Goal: Task Accomplishment & Management: Manage account settings

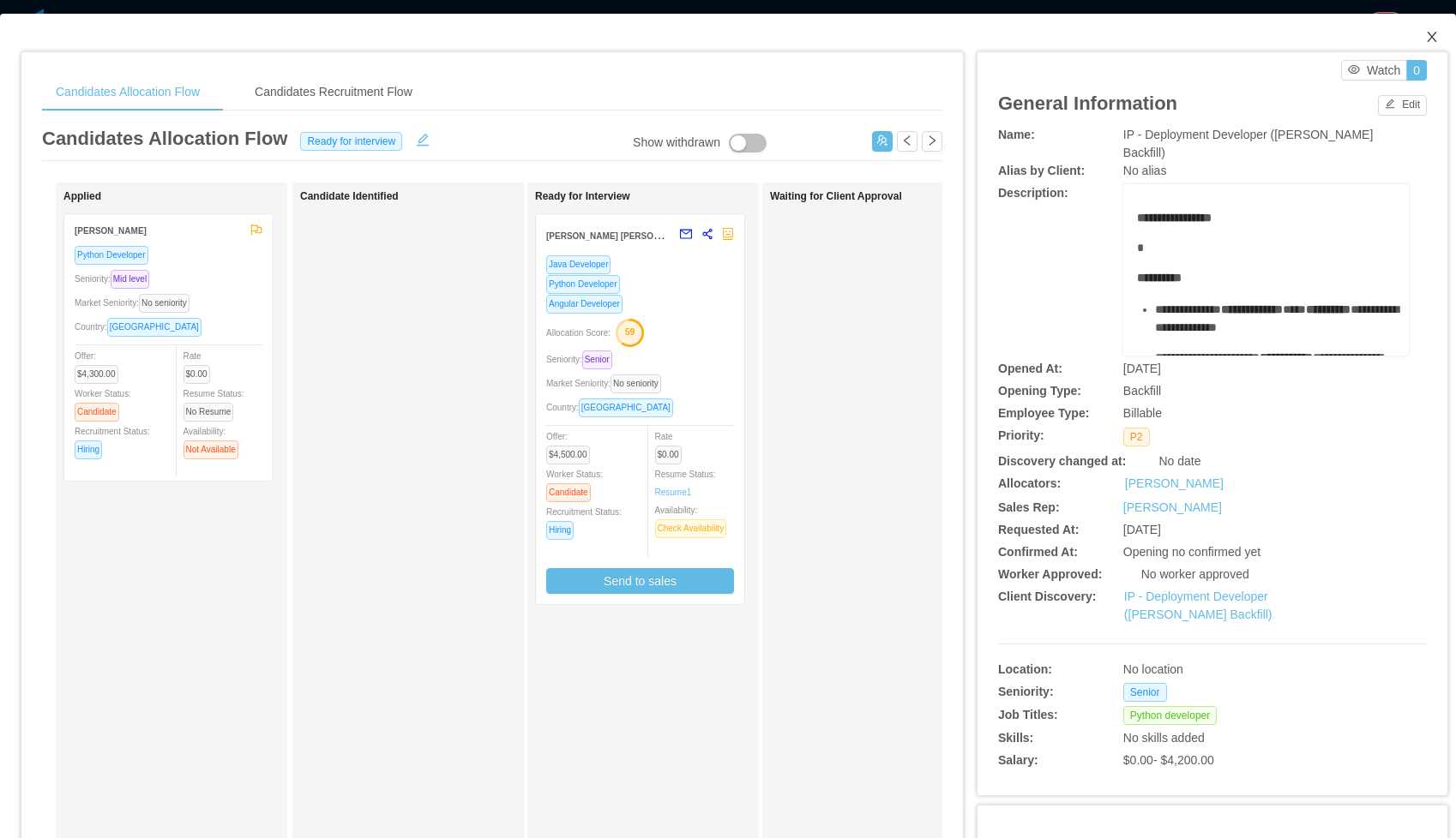
click at [1433, 42] on icon "icon: close" at bounding box center [1432, 37] width 14 height 14
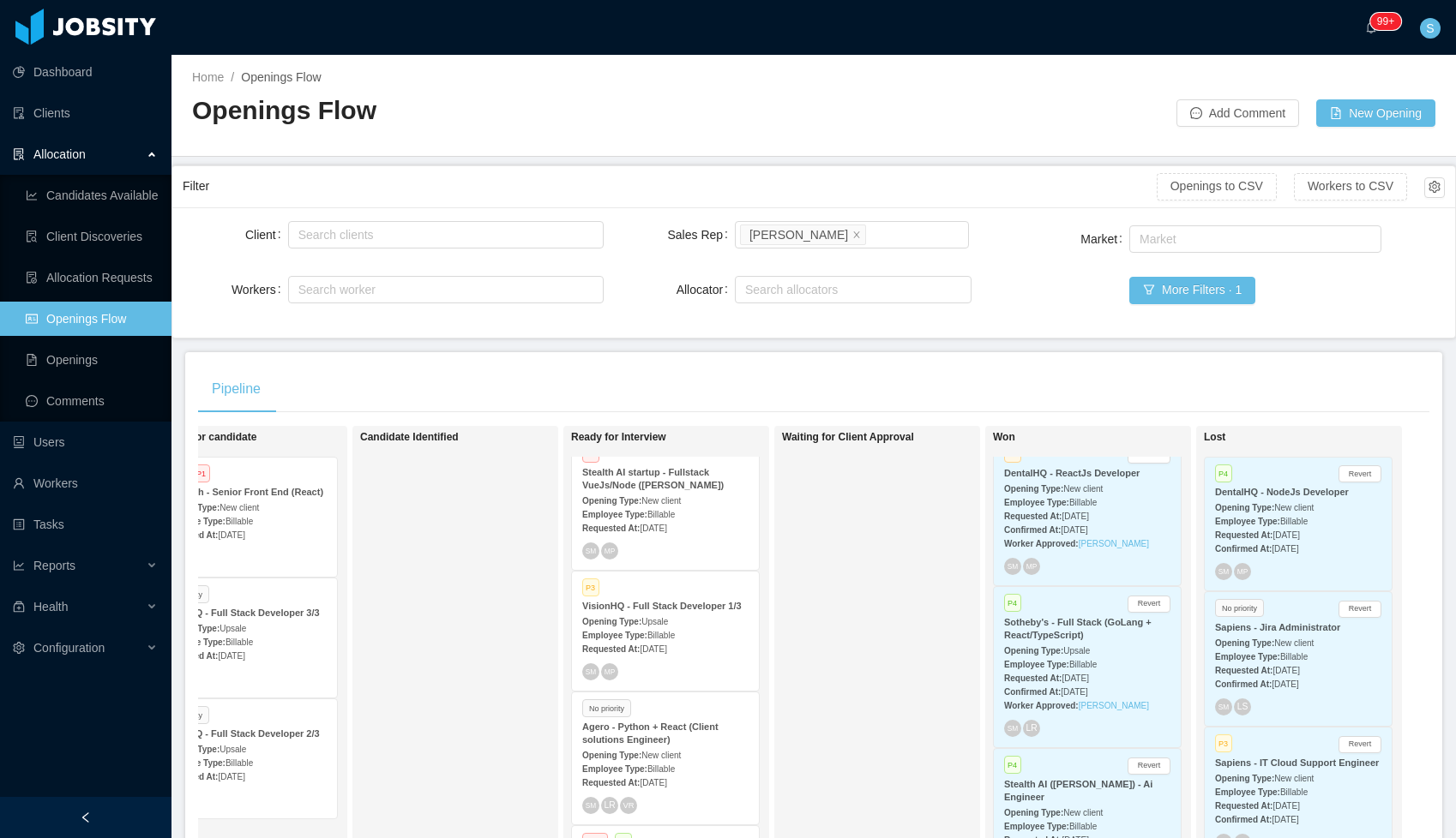
scroll to position [182, 0]
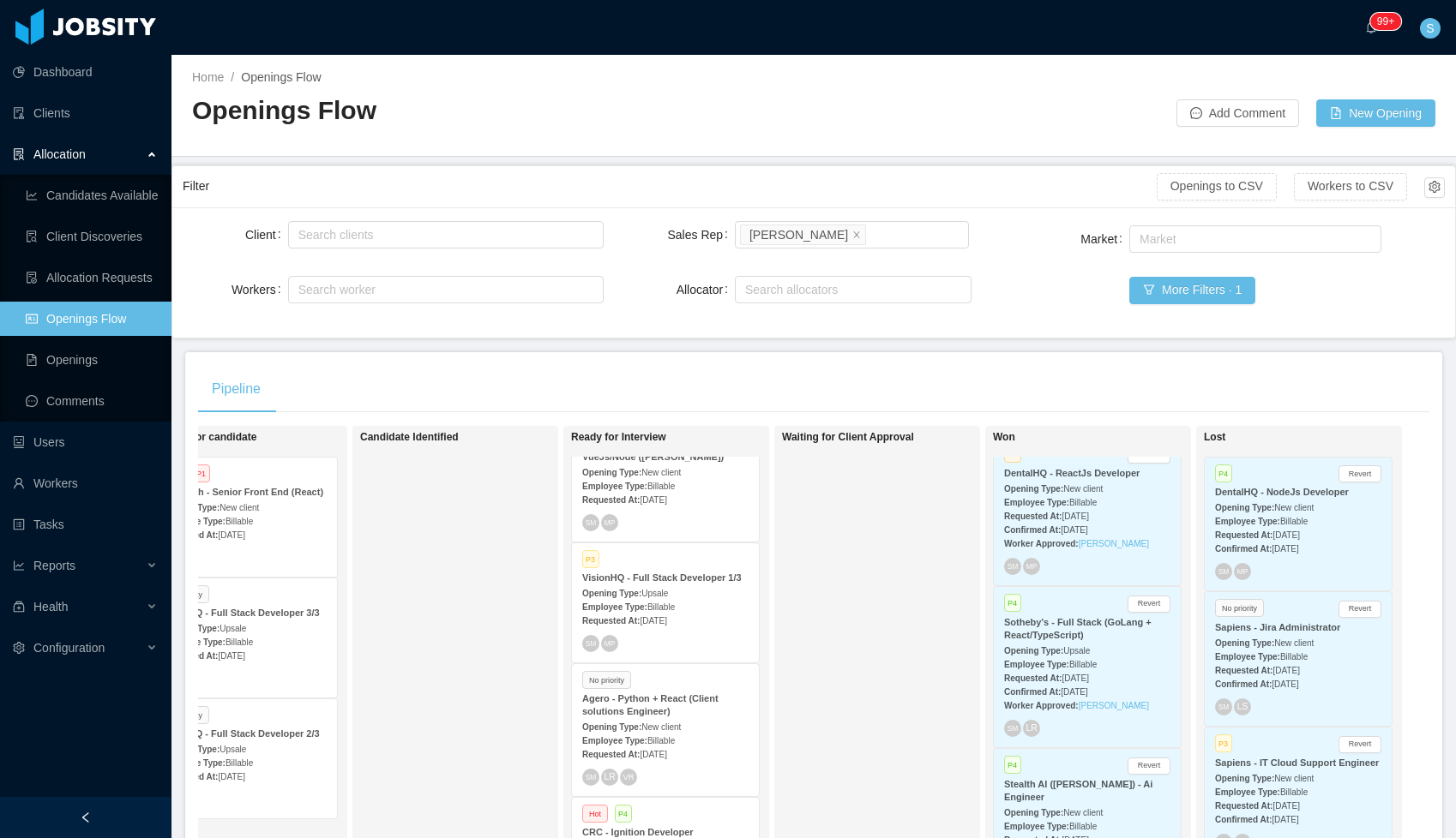
click at [658, 626] on span "[DATE]" at bounding box center [652, 621] width 27 height 9
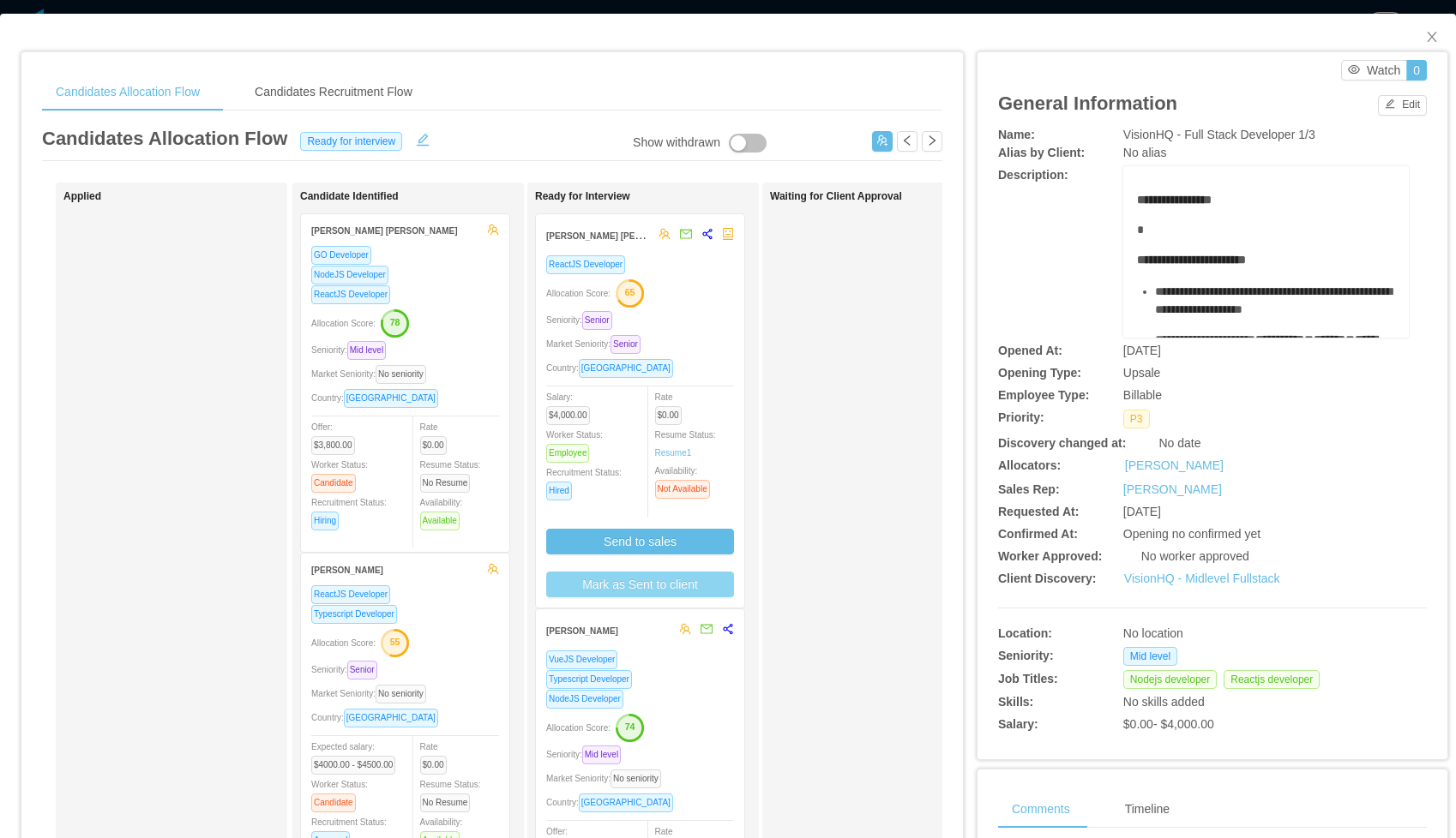
scroll to position [0, 2]
click at [673, 586] on button "Mark as Sent to client" at bounding box center [638, 585] width 188 height 26
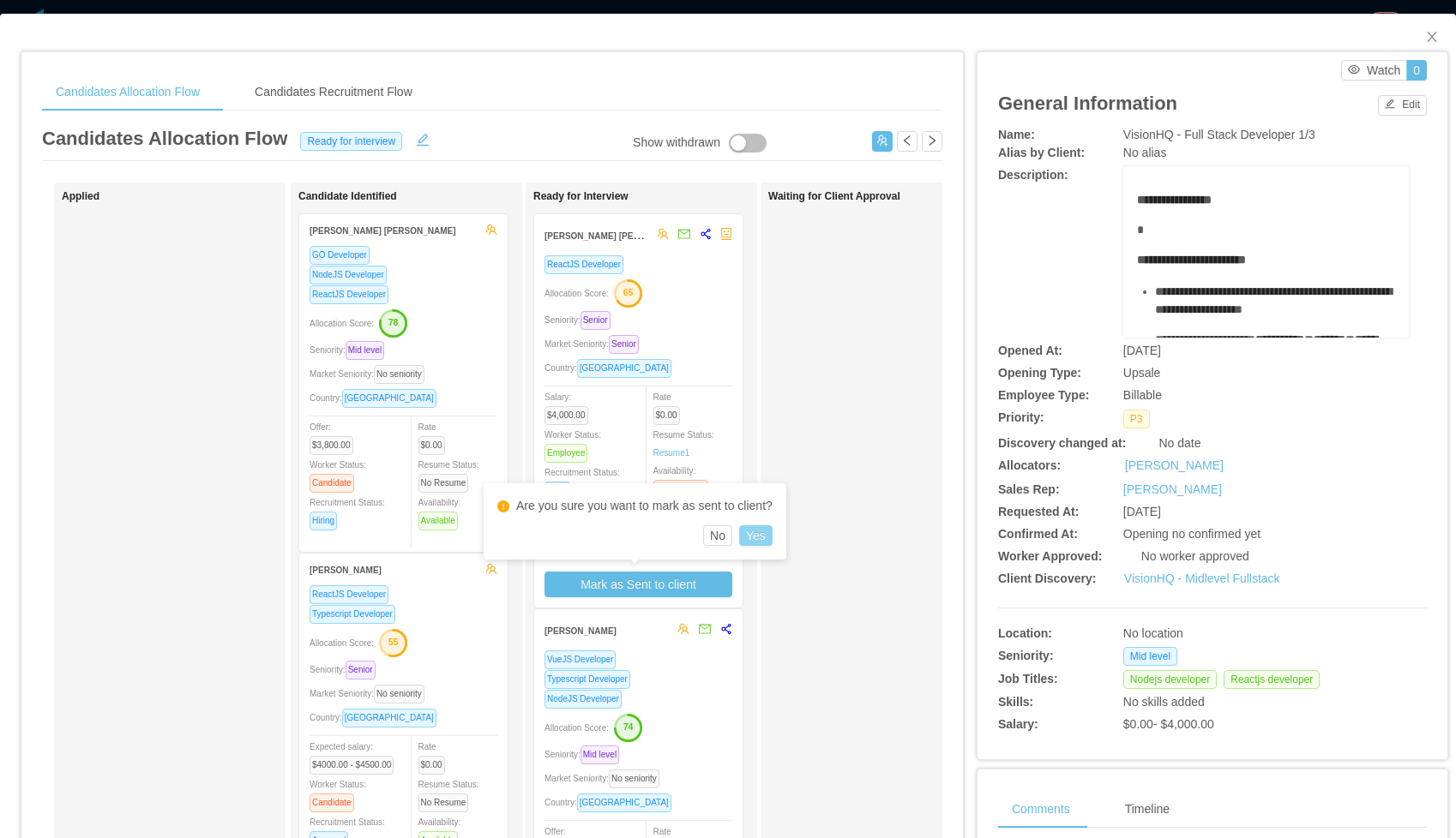
click at [752, 542] on button "Yes" at bounding box center [756, 535] width 34 height 21
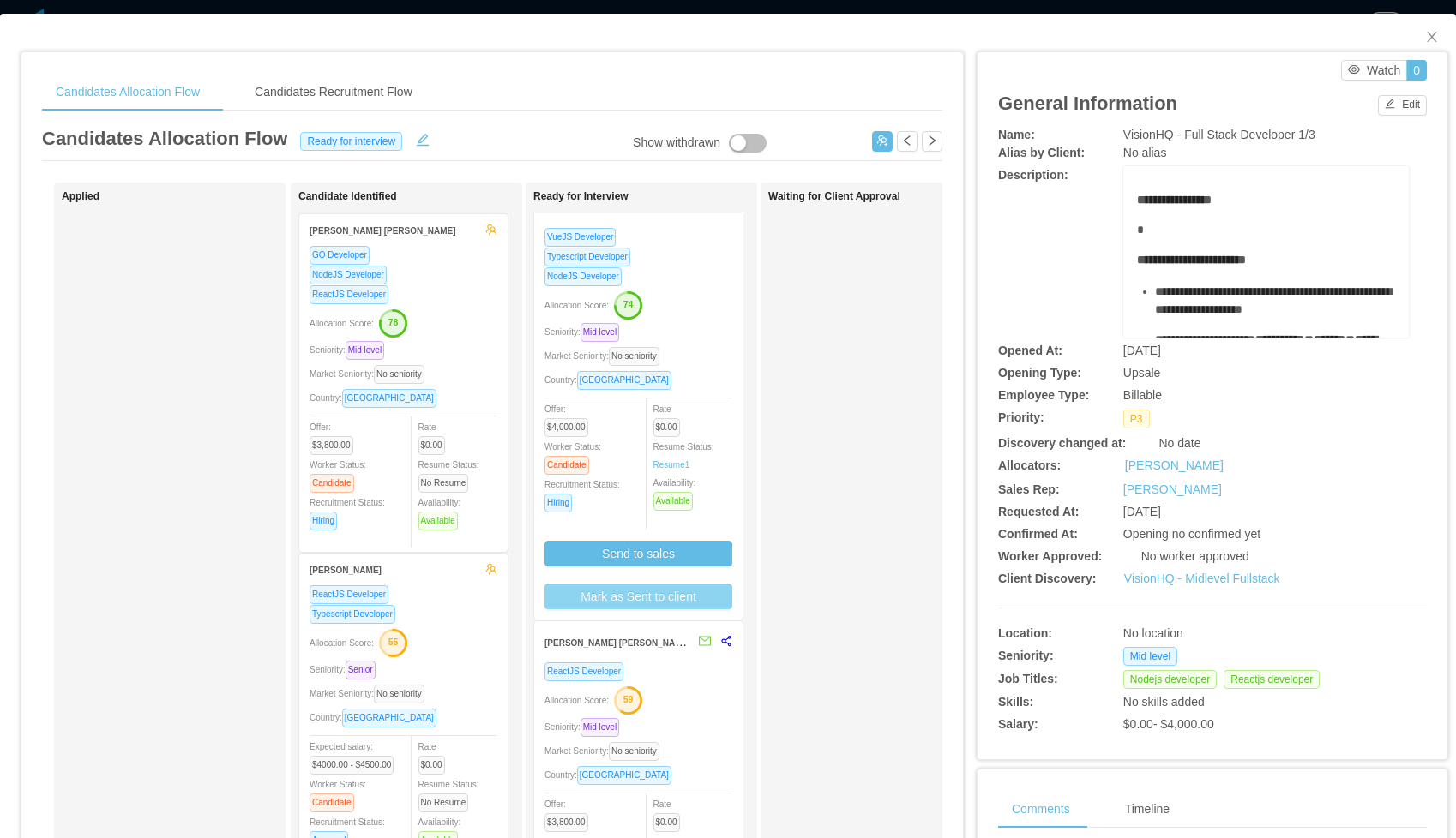
scroll to position [381, 0]
click at [673, 599] on button "Mark as Sent to client" at bounding box center [638, 595] width 188 height 26
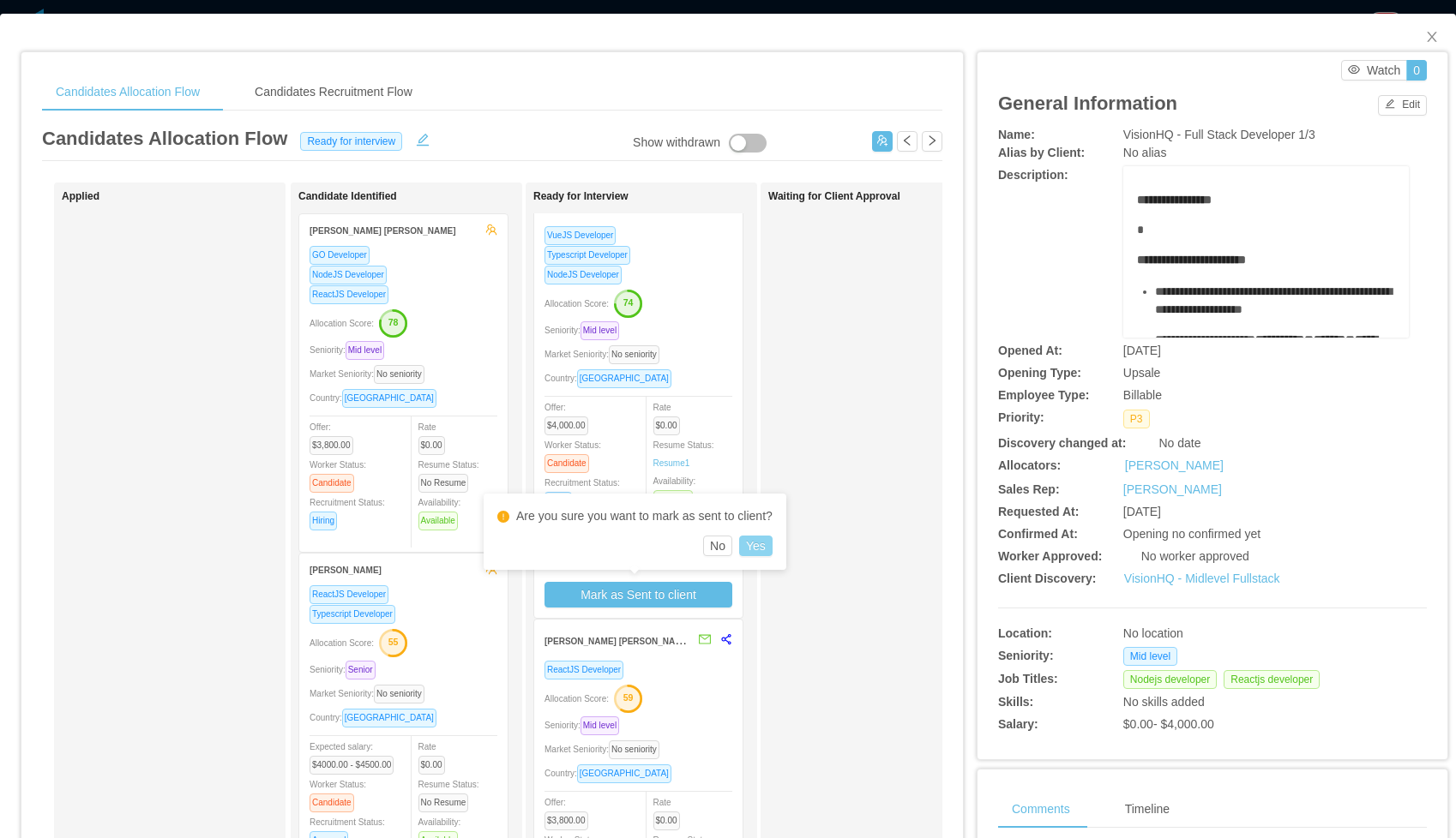
click at [752, 541] on button "Yes" at bounding box center [756, 546] width 34 height 21
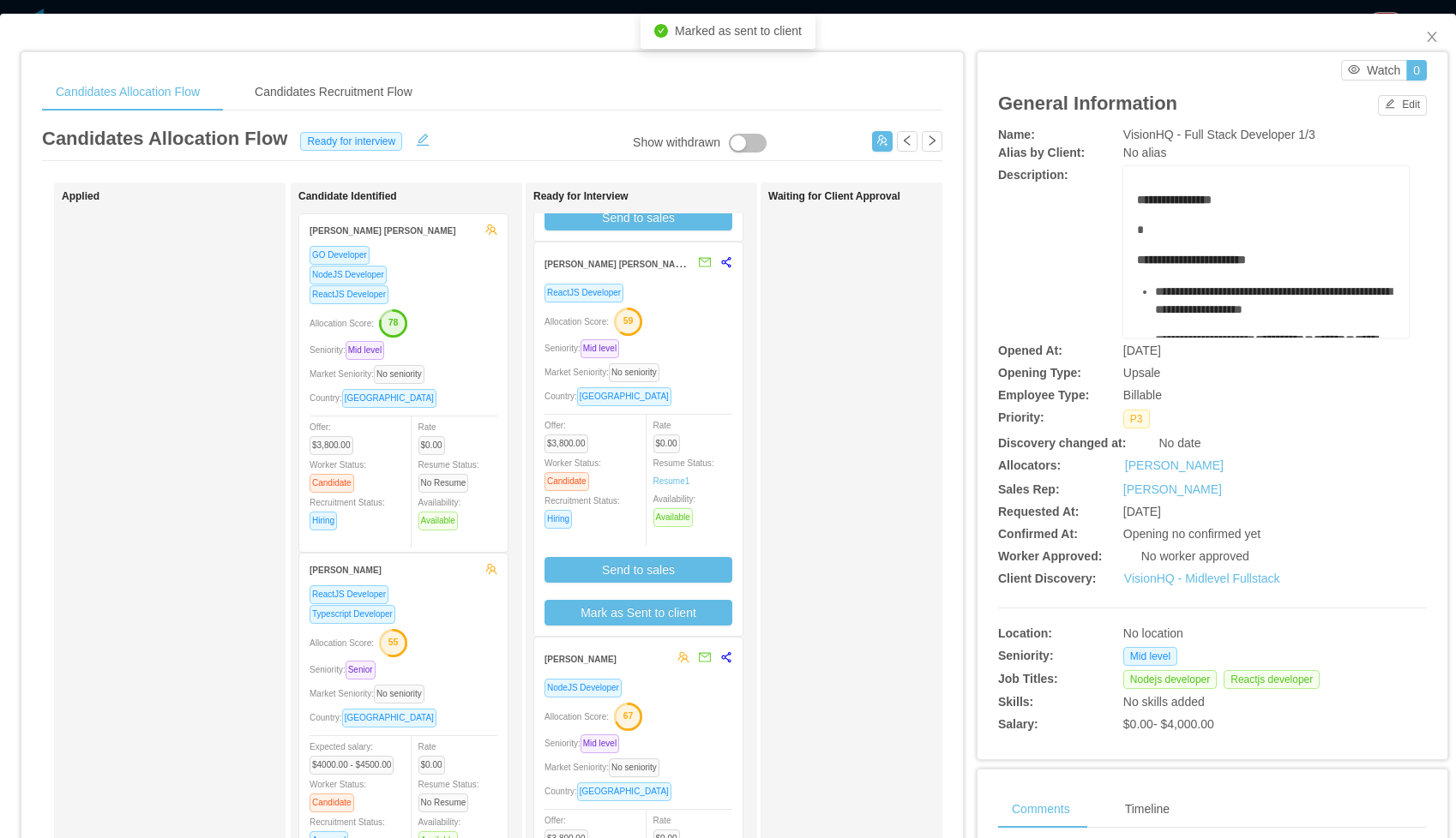
scroll to position [716, 0]
click at [697, 627] on div "ReactJS Developer Allocation Score: 59 Seniority: Mid level Market Seniority: N…" at bounding box center [638, 459] width 209 height 353
click at [710, 616] on button "Mark as Sent to client" at bounding box center [638, 613] width 188 height 26
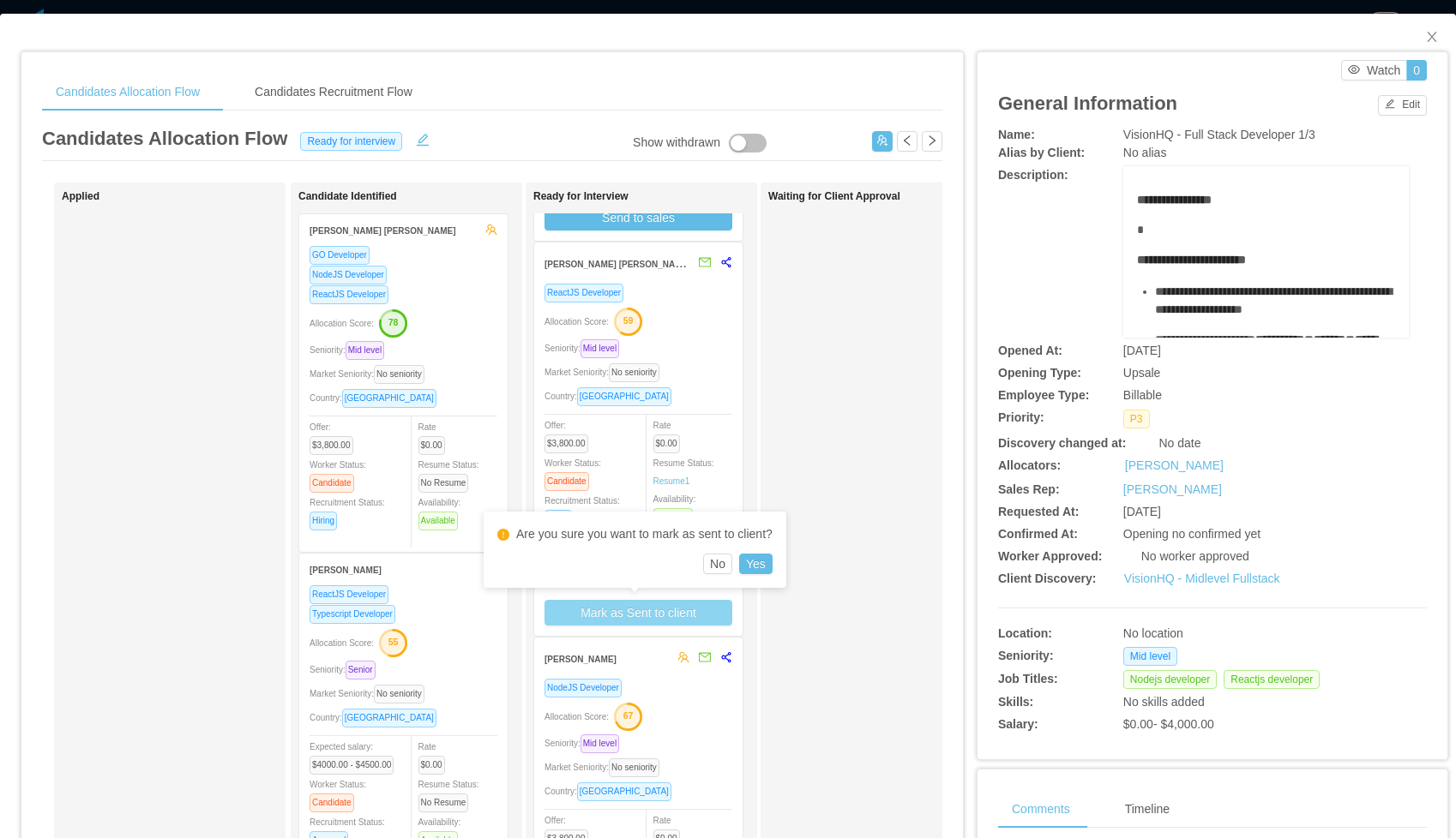
click at [764, 574] on div "Are you sure you want to mark as sent to client? No Yes" at bounding box center [635, 549] width 303 height 76
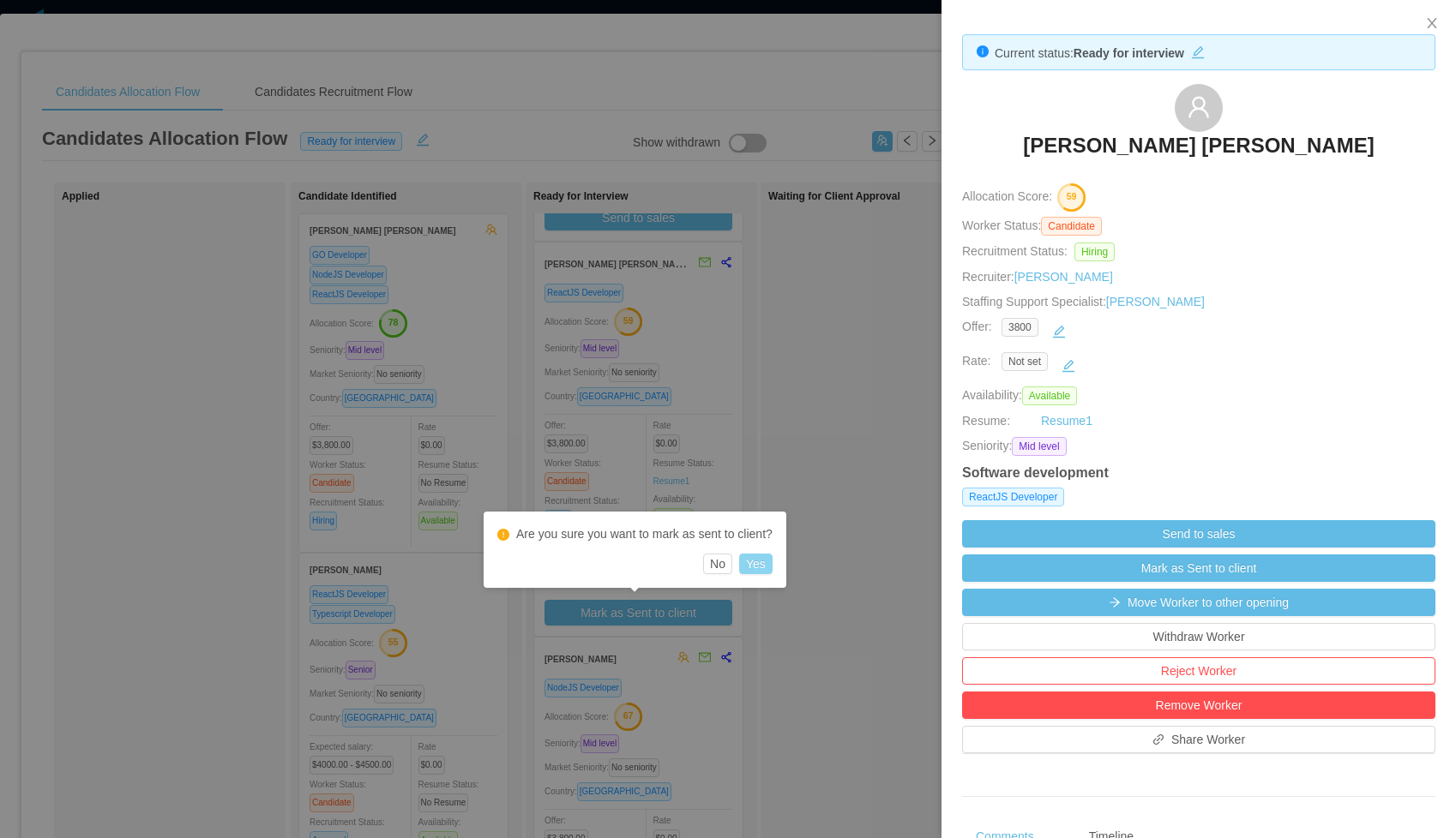
click at [770, 560] on button "Yes" at bounding box center [756, 564] width 34 height 21
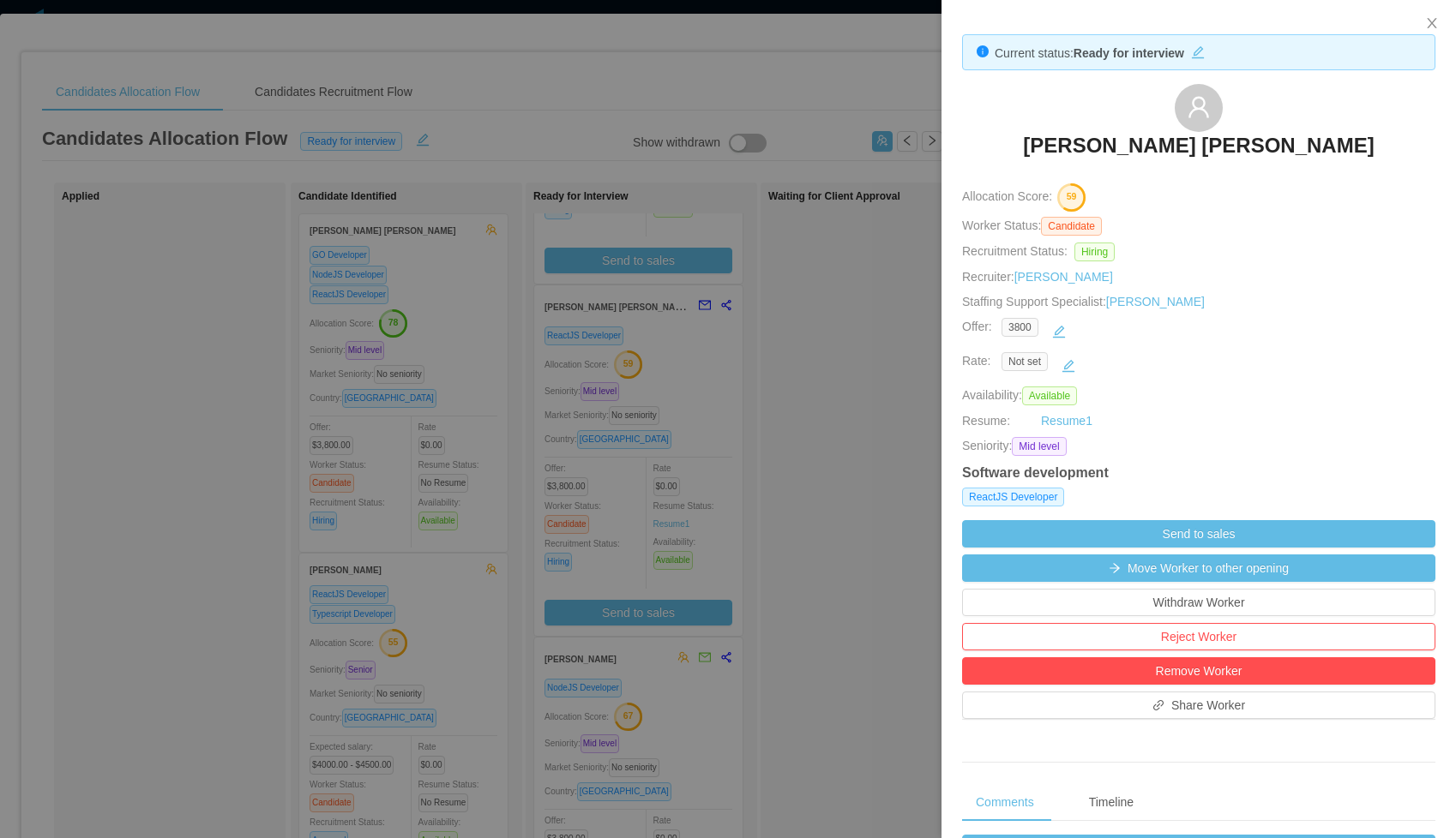
scroll to position [672, 0]
click at [797, 530] on div at bounding box center [728, 419] width 1456 height 838
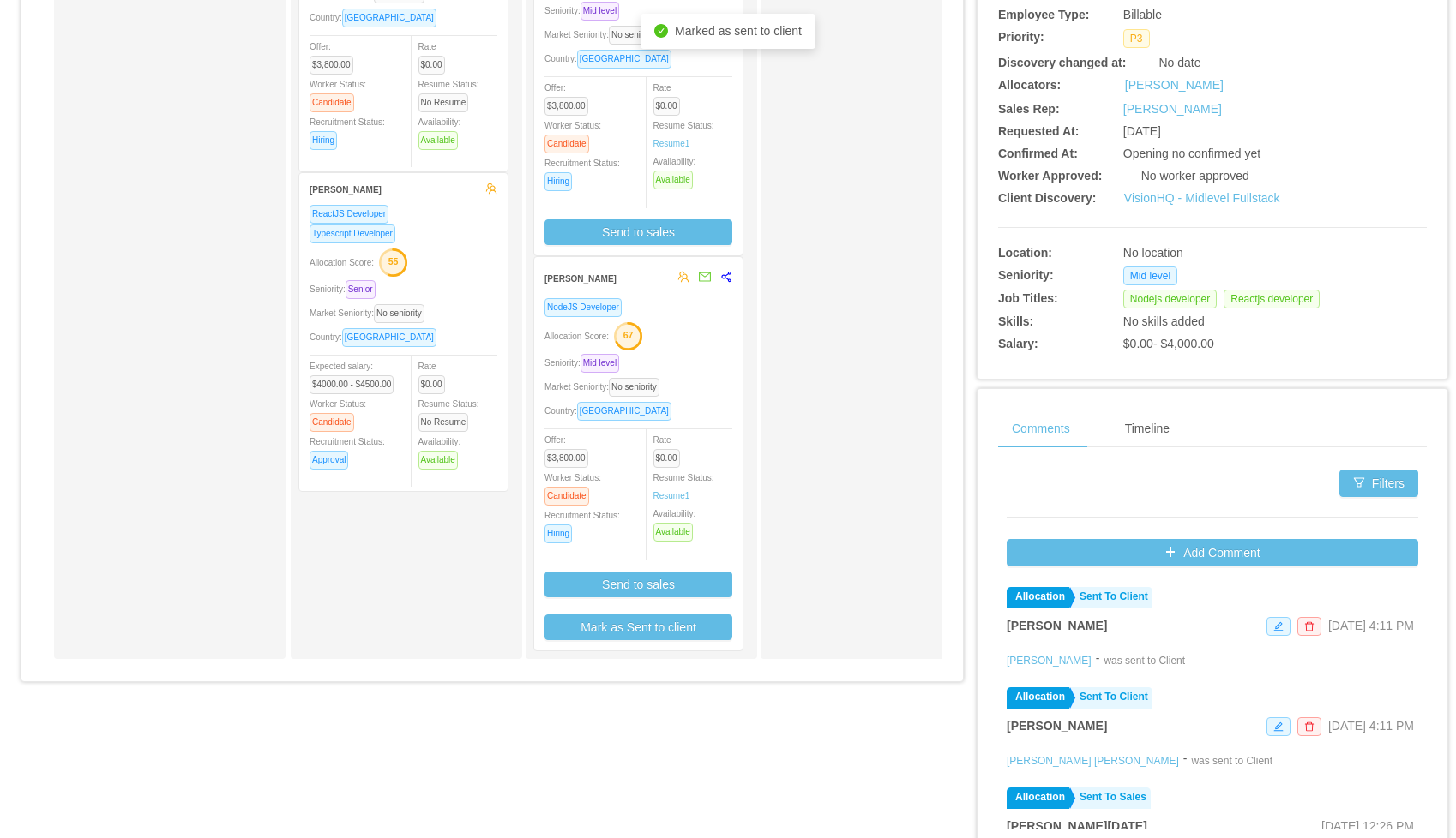
scroll to position [398, 0]
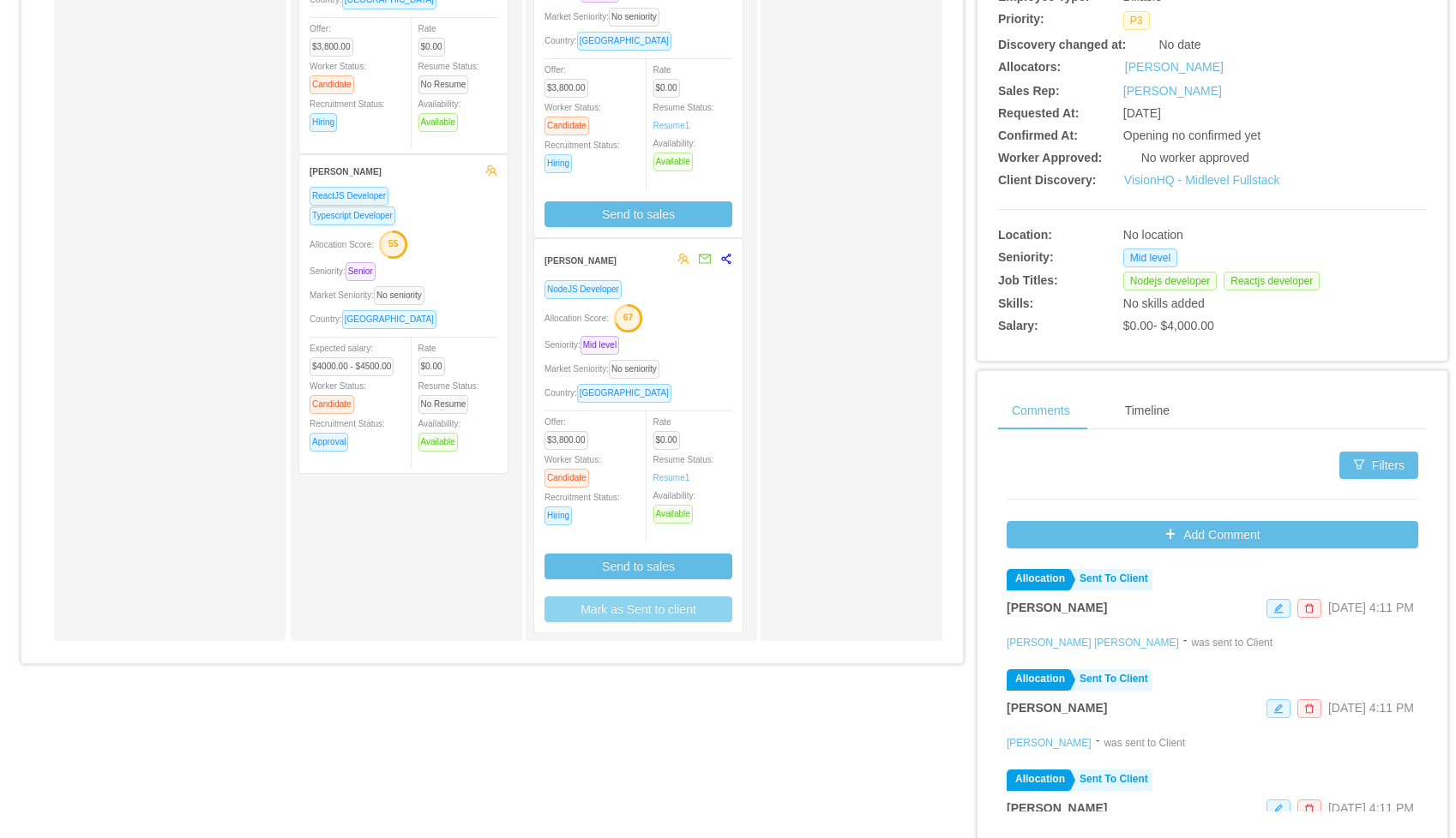
click at [642, 616] on button "Mark as Sent to client" at bounding box center [638, 610] width 188 height 26
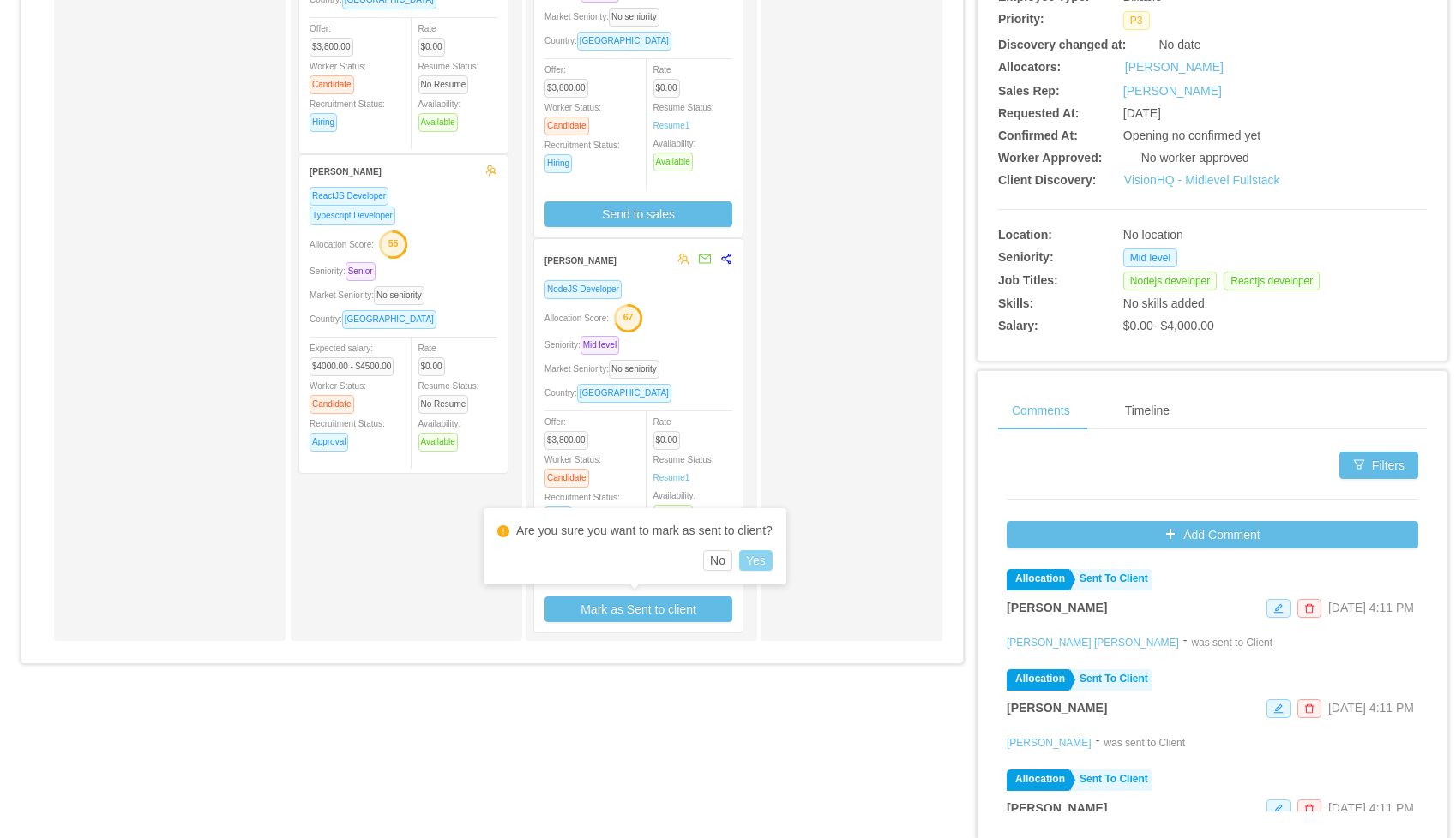
click at [769, 558] on button "Yes" at bounding box center [756, 560] width 34 height 21
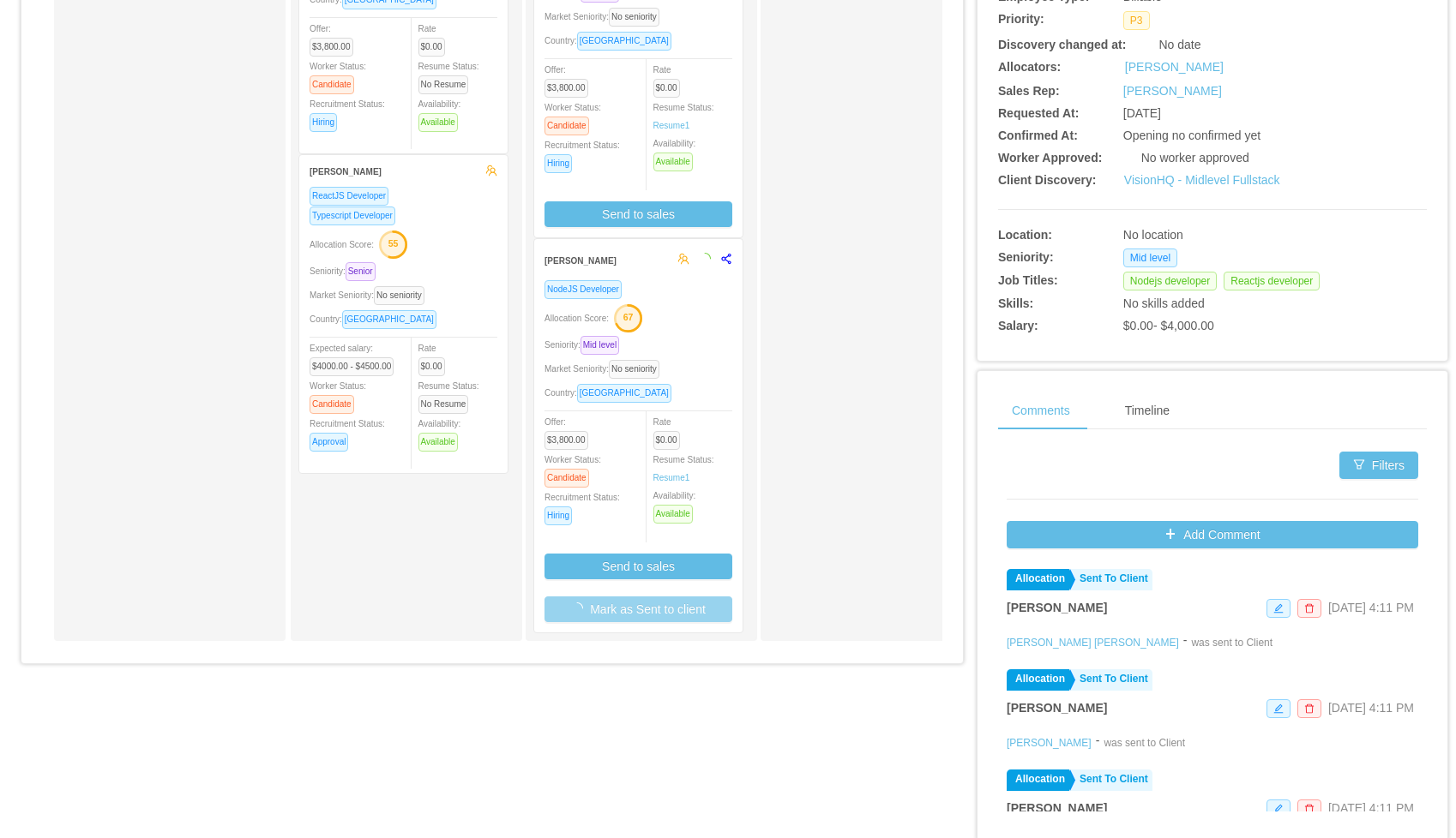
scroll to position [630, 0]
